Goal: Task Accomplishment & Management: Complete application form

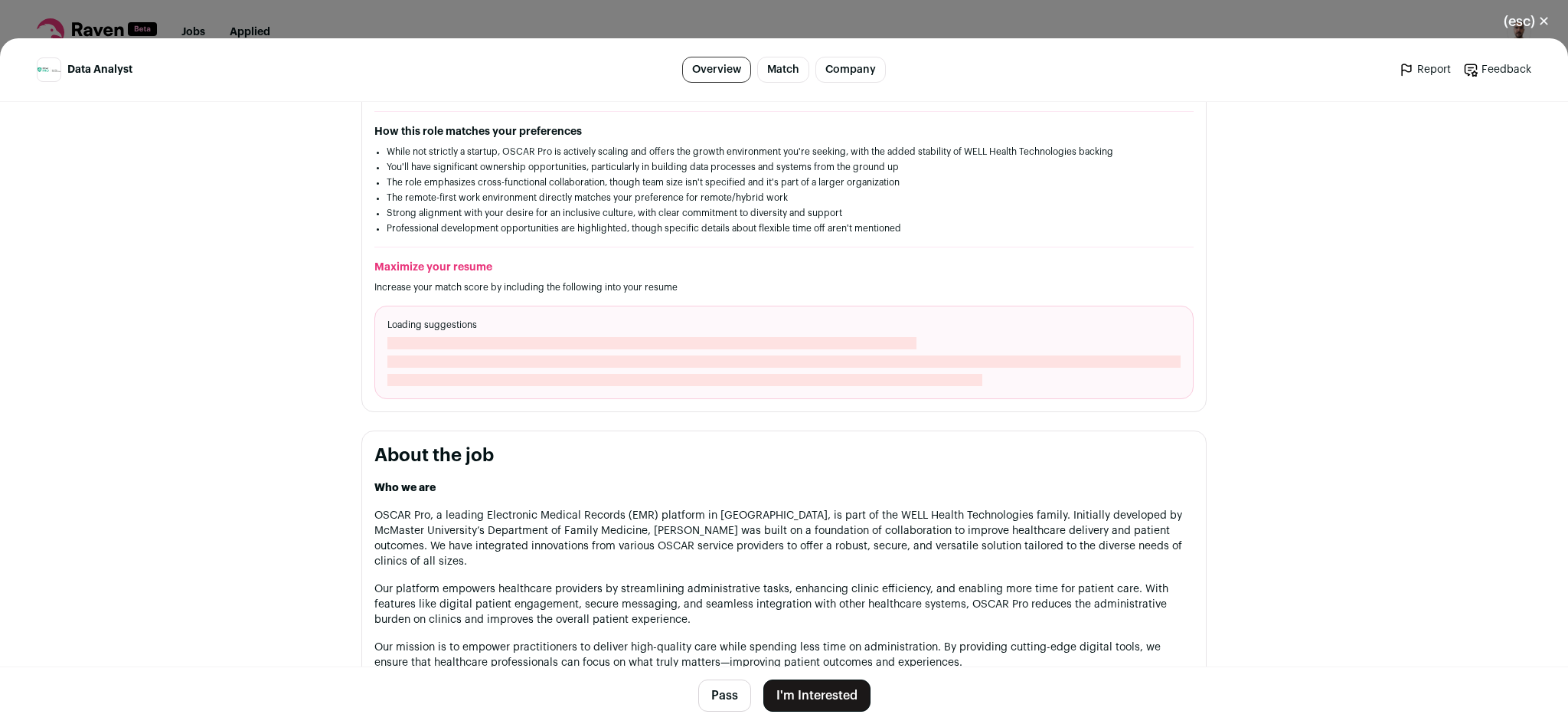
scroll to position [409, 0]
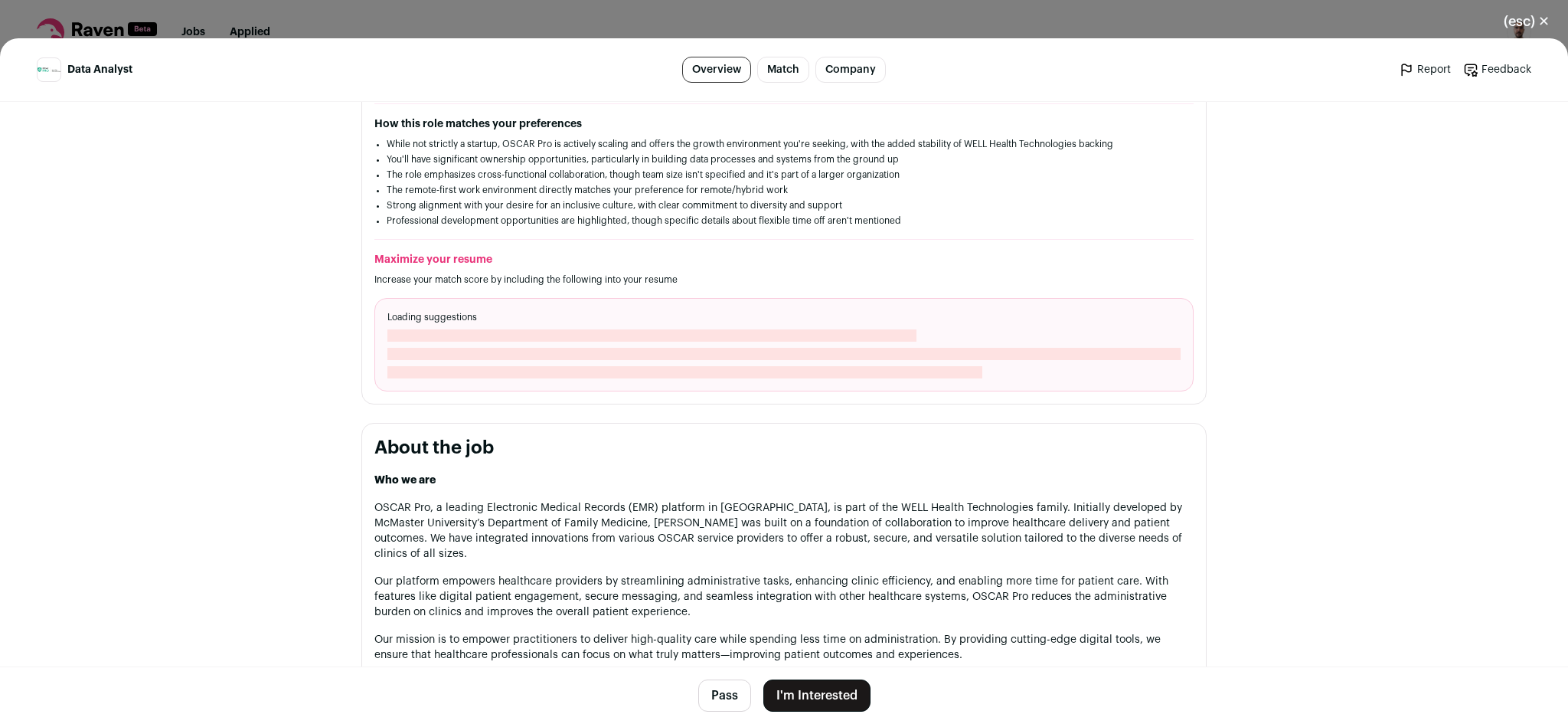
click at [808, 692] on button "I'm Interested" at bounding box center [817, 696] width 107 height 33
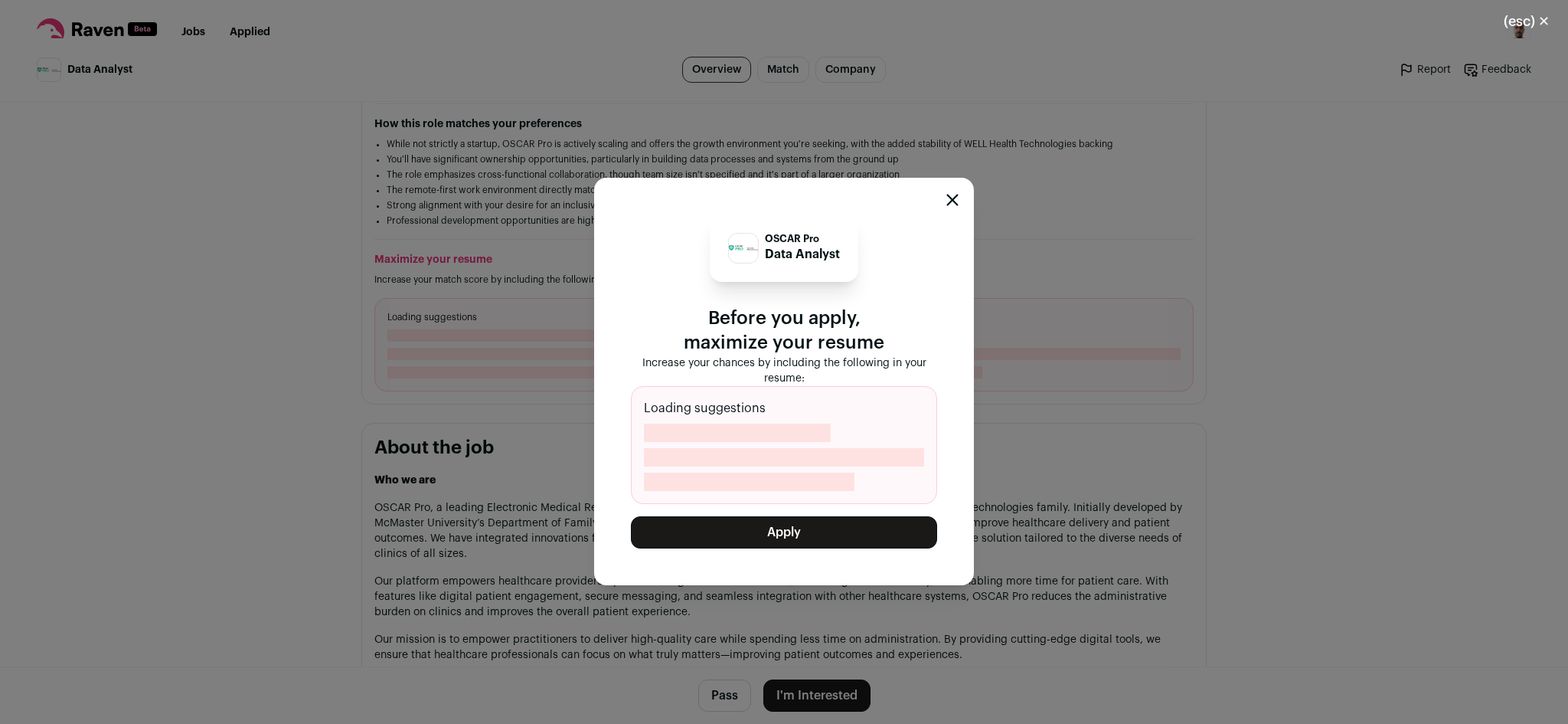
click at [950, 199] on icon "Close modal" at bounding box center [953, 199] width 10 height 10
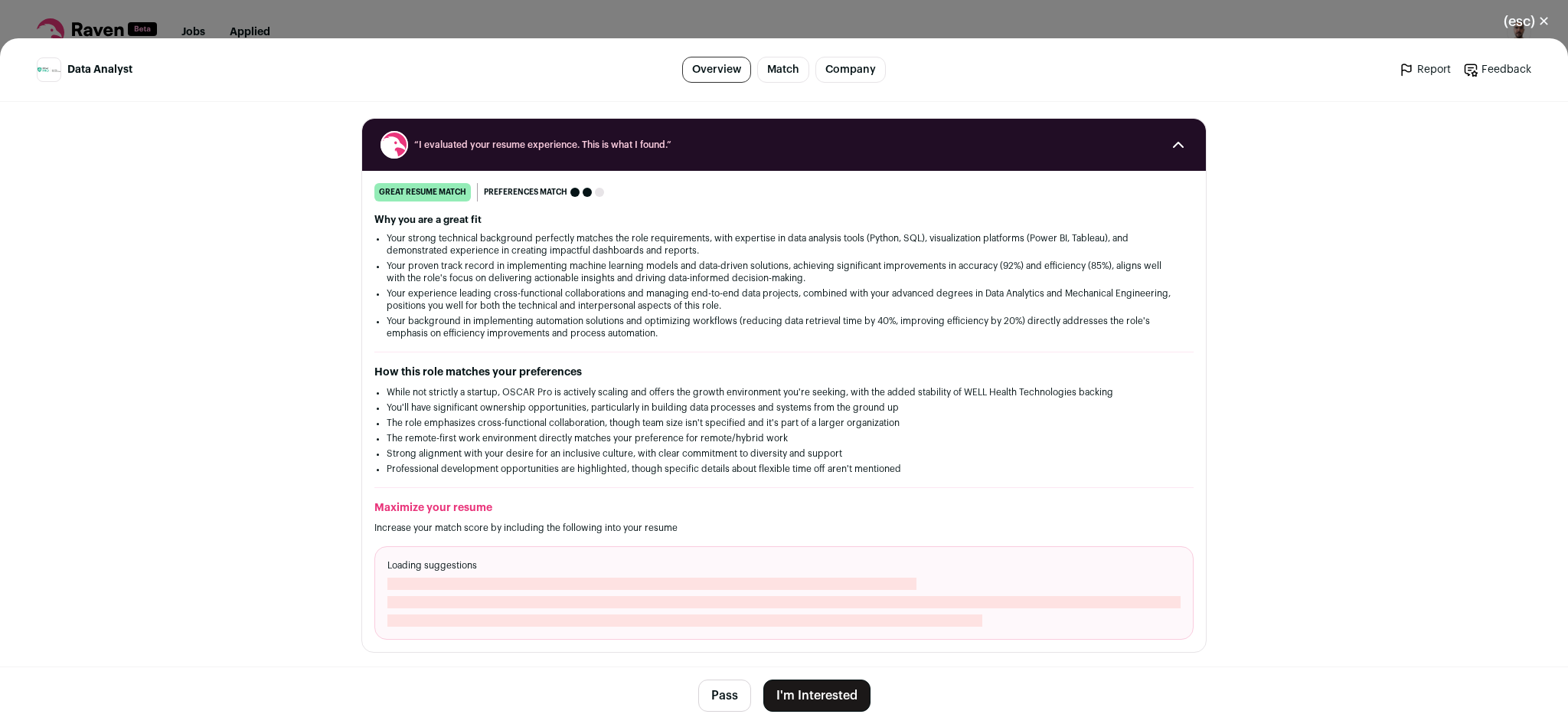
scroll to position [0, 0]
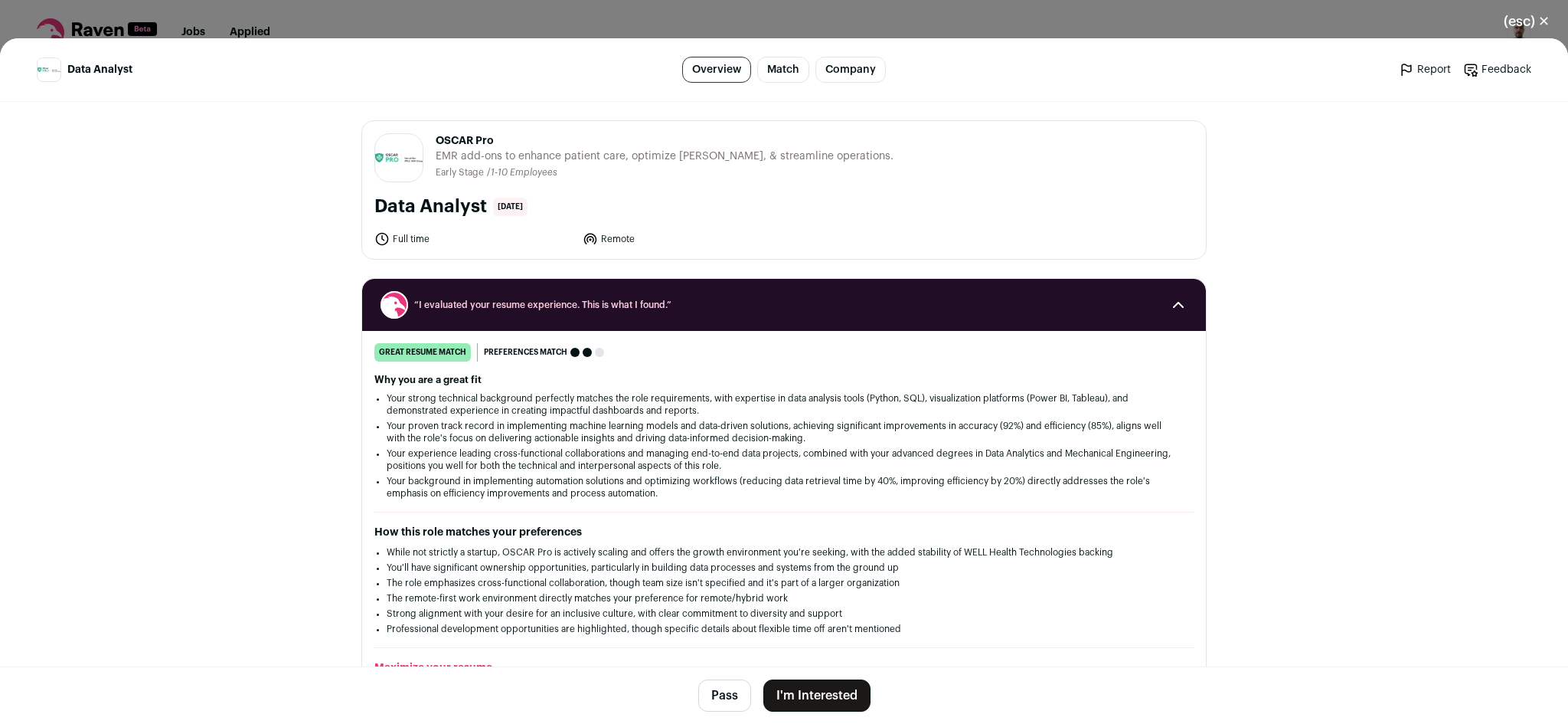
click at [817, 688] on button "I'm Interested" at bounding box center [817, 696] width 107 height 33
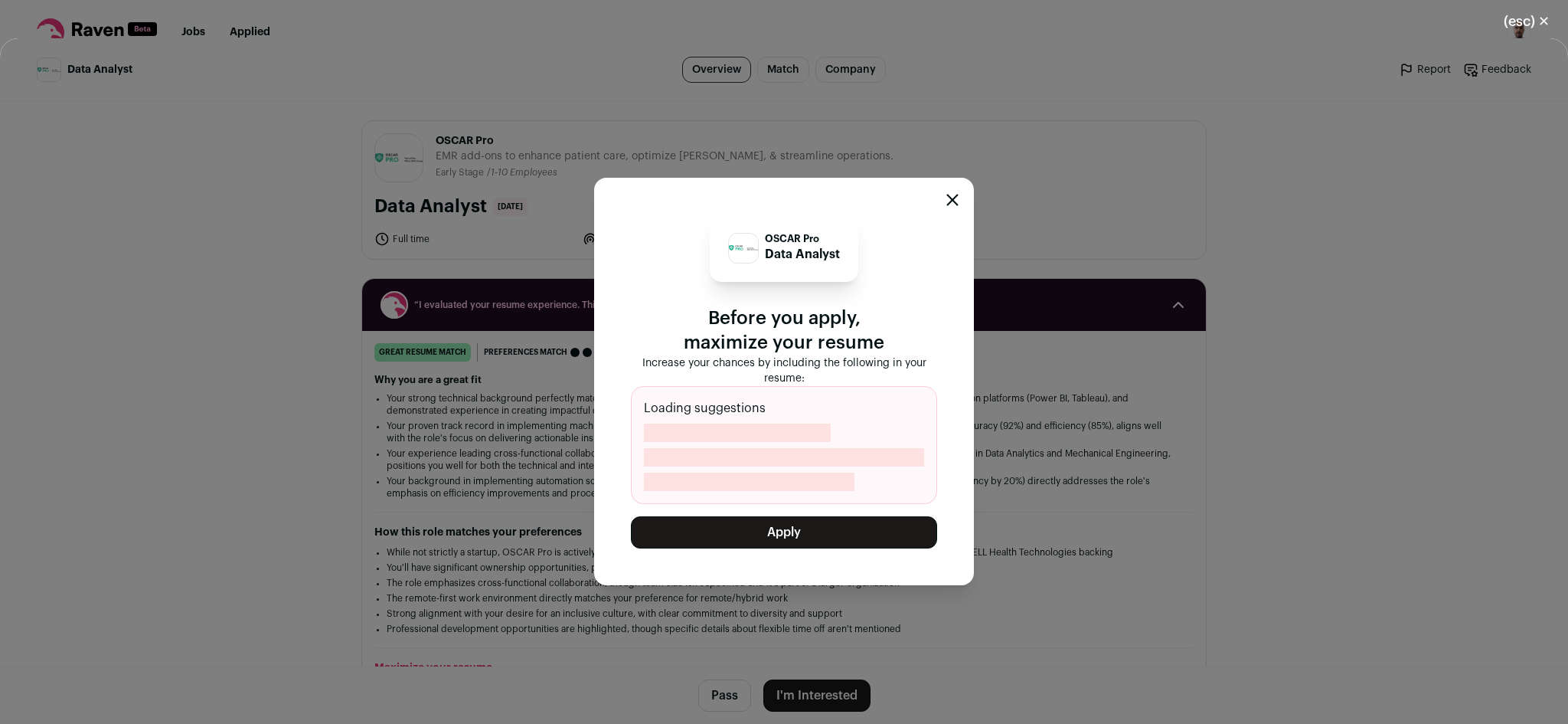
click at [955, 199] on icon "Close modal" at bounding box center [953, 199] width 10 height 10
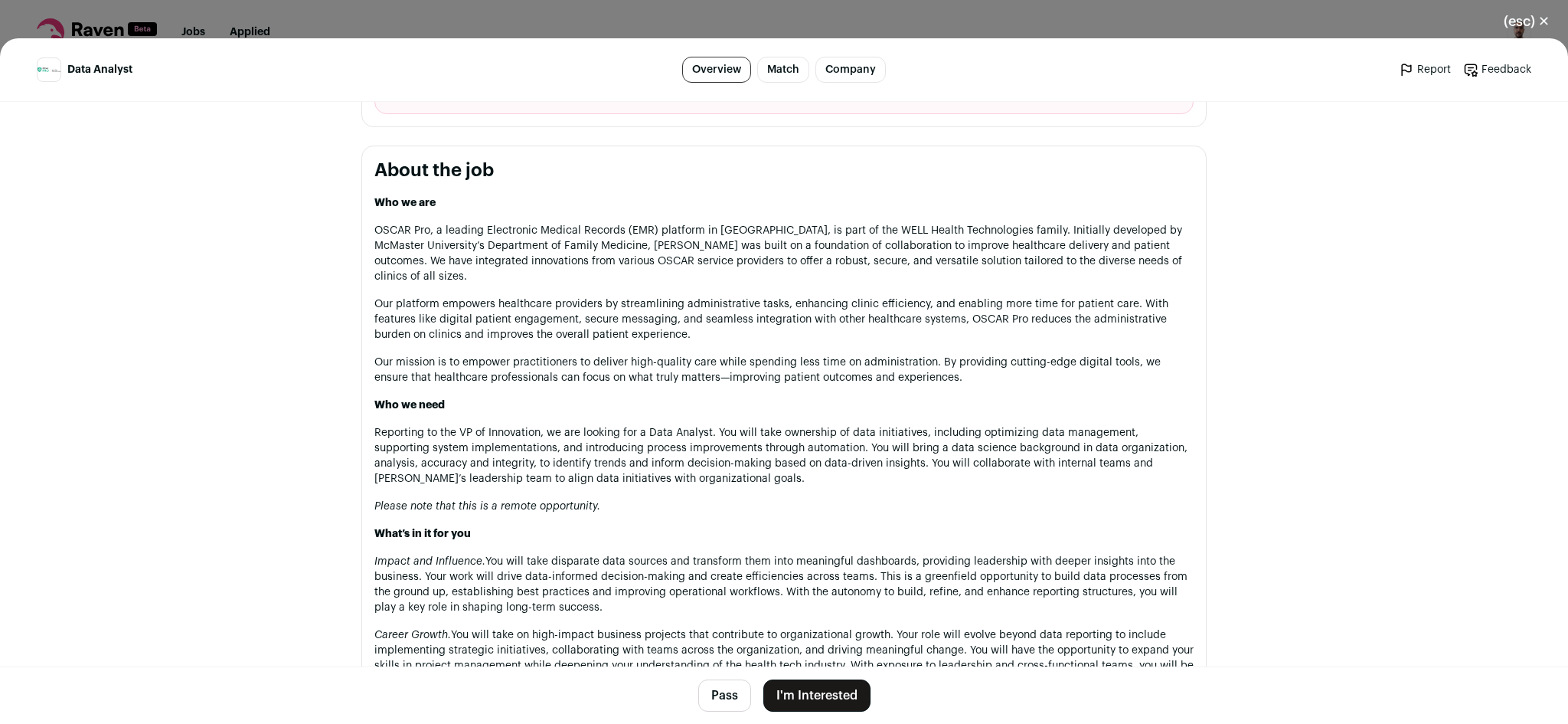
scroll to position [791, 0]
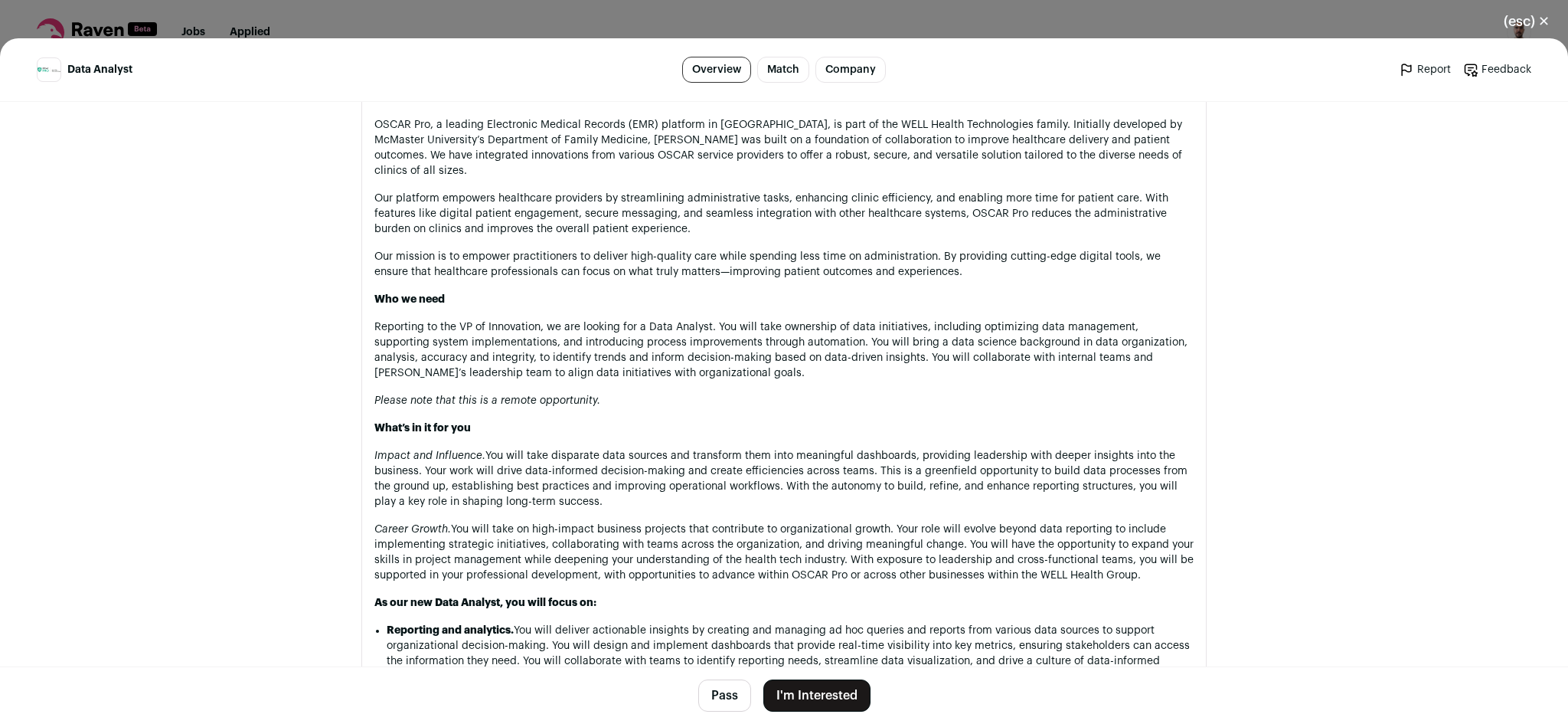
click at [821, 692] on button "I'm Interested" at bounding box center [817, 696] width 107 height 33
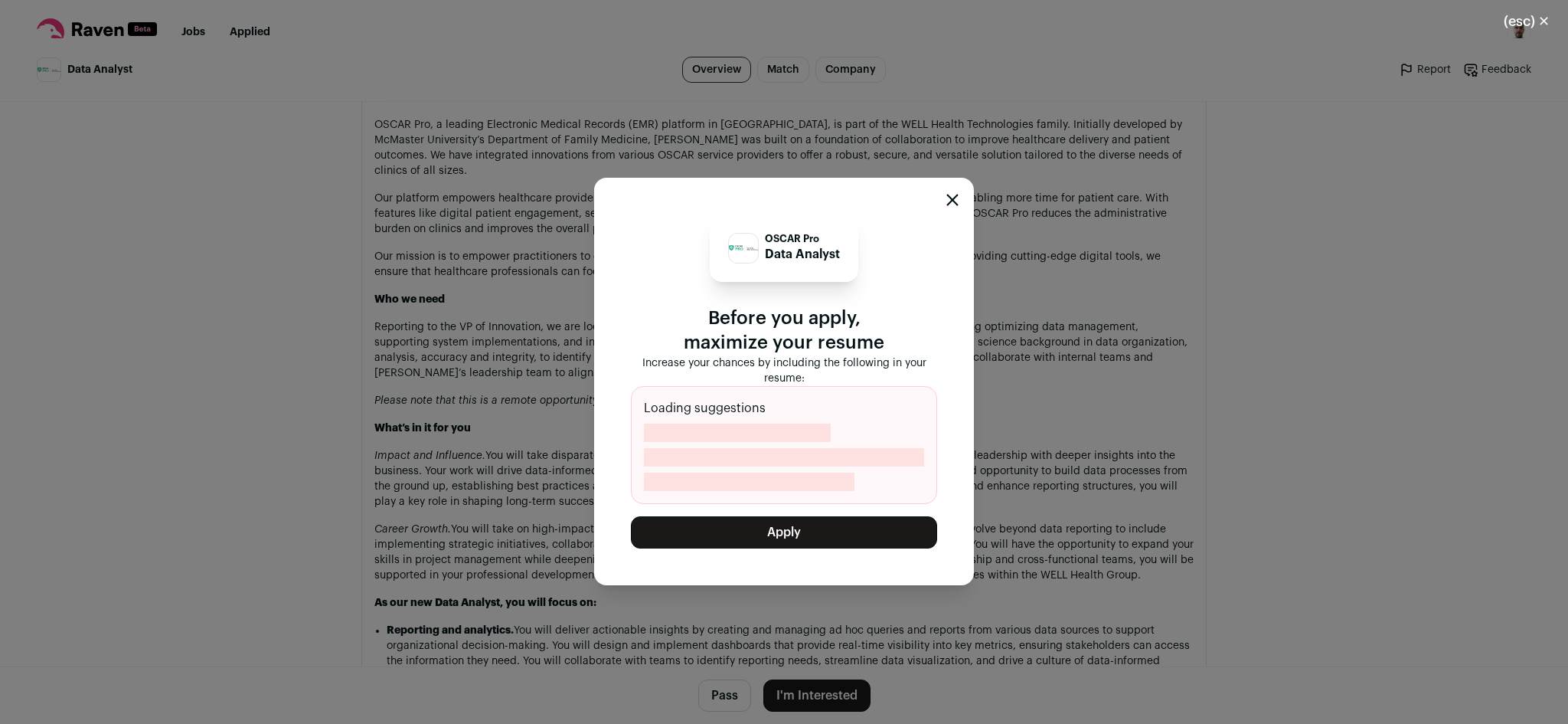
click at [795, 536] on button "Apply" at bounding box center [784, 532] width 307 height 33
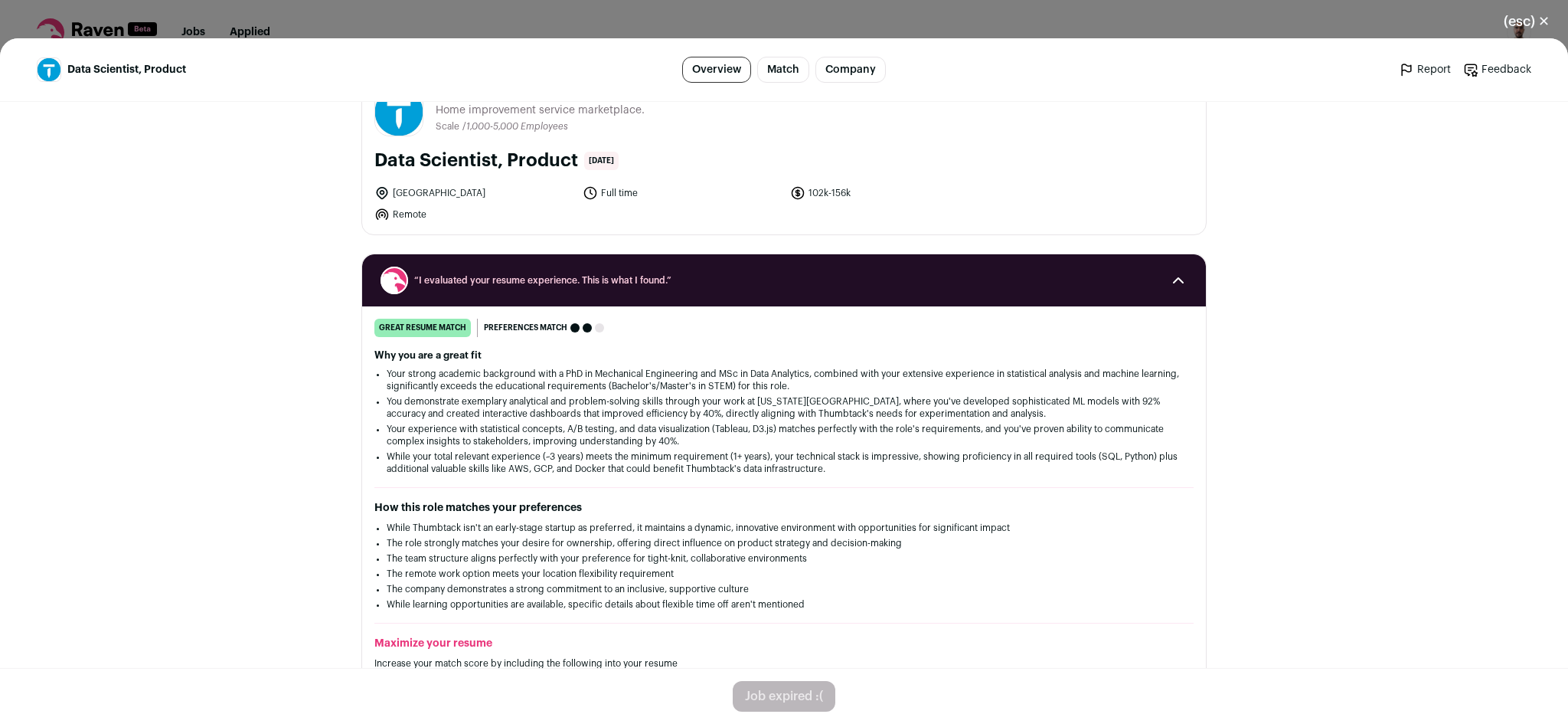
scroll to position [178, 0]
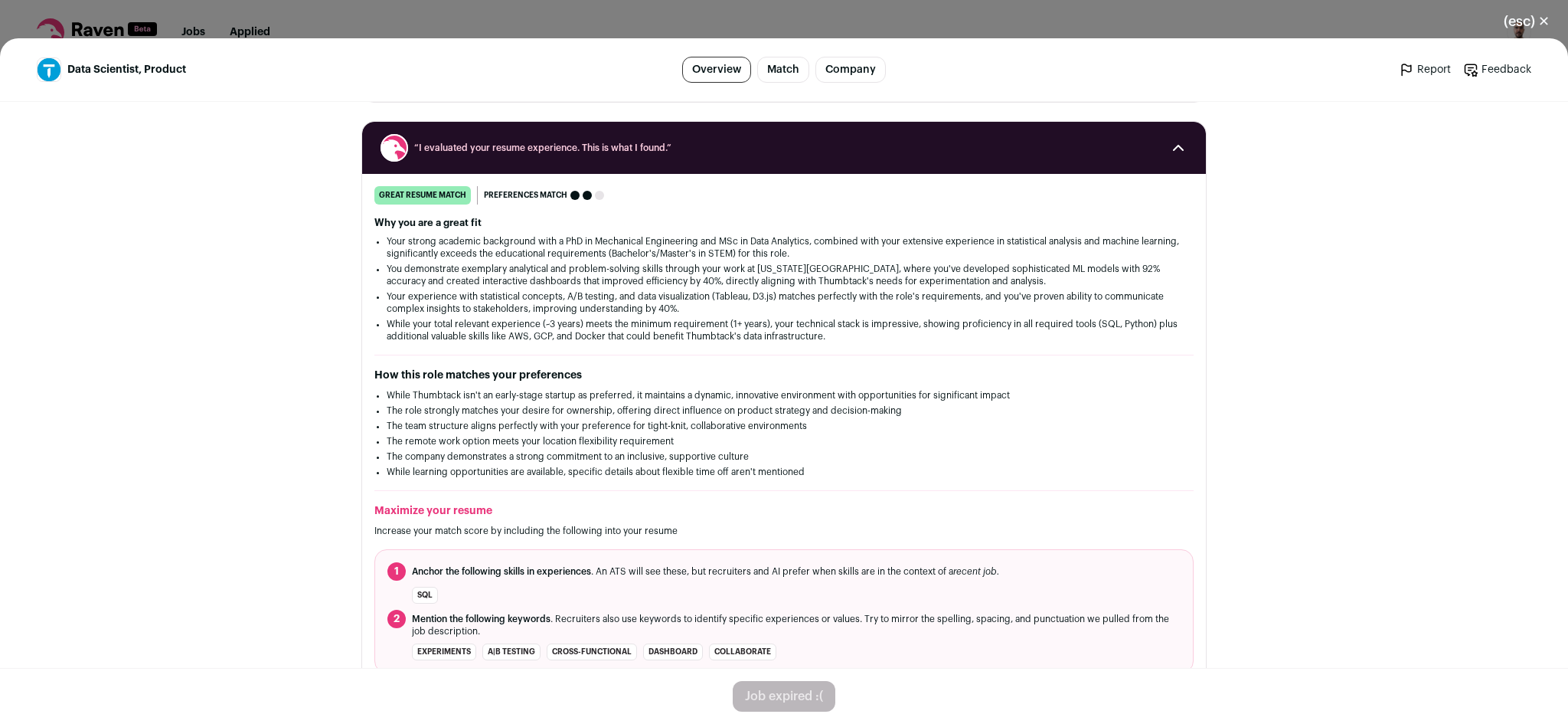
click at [858, 23] on div "(esc) ✕ Data Scientist, Product Overview Match Company Report Feedback Report F…" at bounding box center [784, 362] width 1568 height 724
